Goal: Navigation & Orientation: Find specific page/section

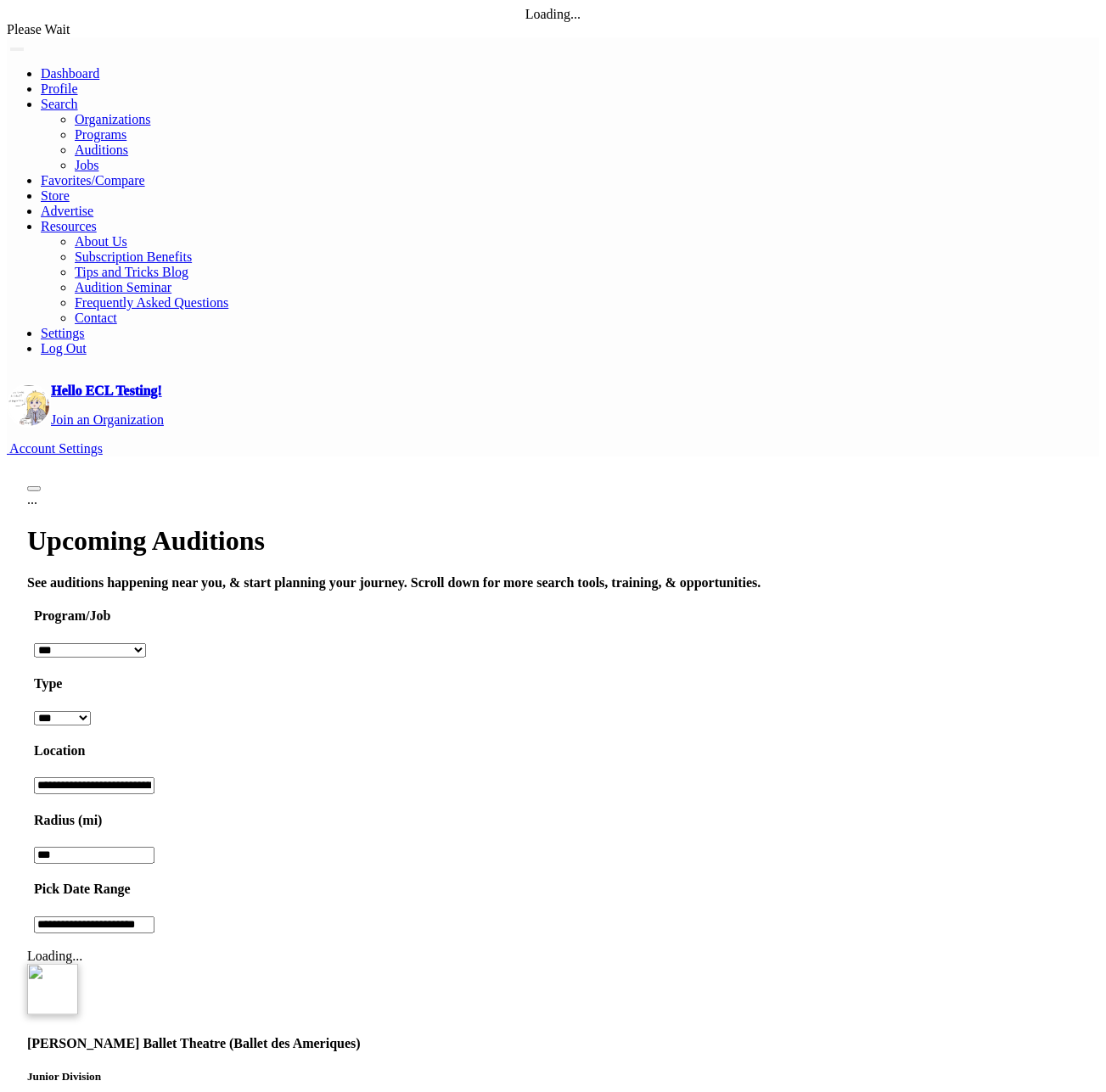
click at [256, 525] on h1 "Upcoming Auditions" at bounding box center [553, 541] width 1051 height 32
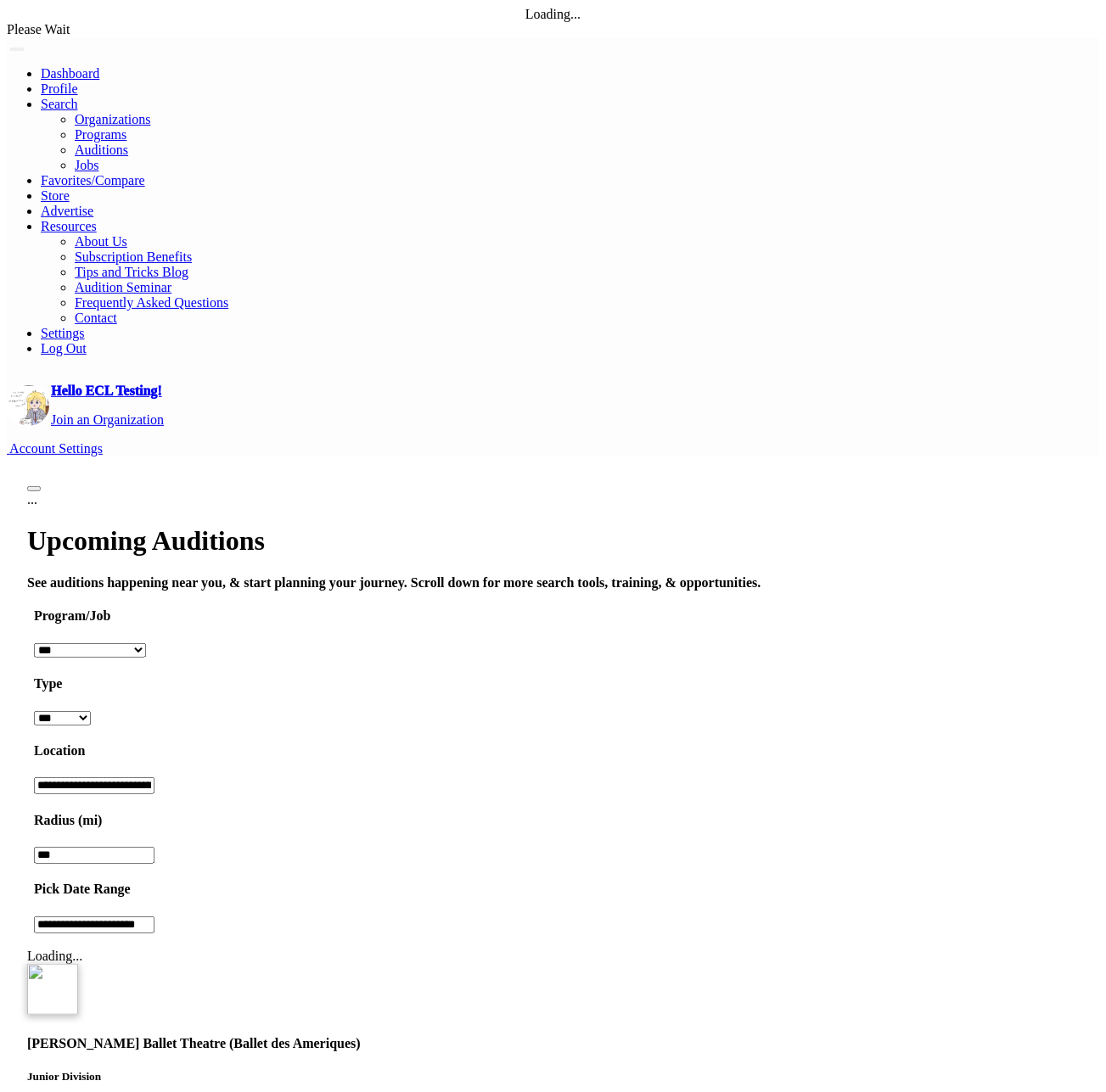
click at [103, 442] on span "Account Settings" at bounding box center [56, 449] width 93 height 14
